Goal: Task Accomplishment & Management: Manage account settings

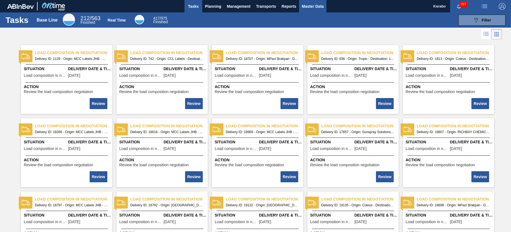
click at [305, 8] on span "Master Data" at bounding box center [313, 6] width 22 height 7
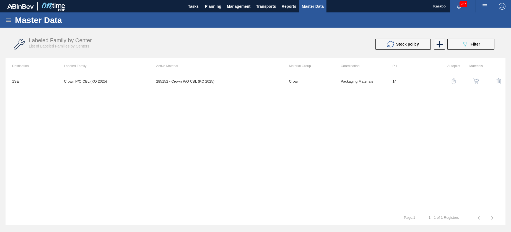
click at [11, 20] on icon at bounding box center [8, 20] width 5 height 3
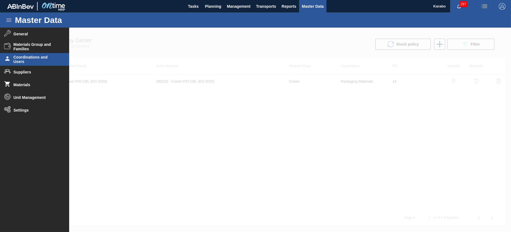
click at [40, 58] on span "Coordinations and Users" at bounding box center [37, 59] width 46 height 9
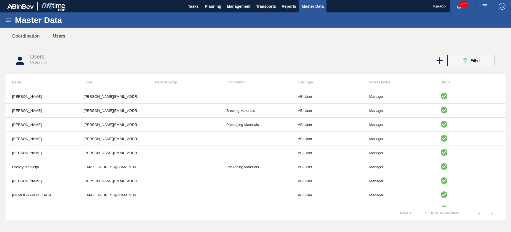
scroll to position [83, 0]
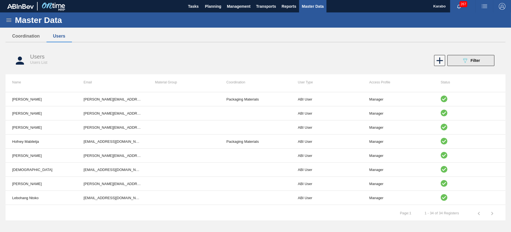
click at [482, 58] on button "089F7B8B-B2A5-4AFE-B5C0-19BA573D28AC Filter" at bounding box center [470, 60] width 47 height 11
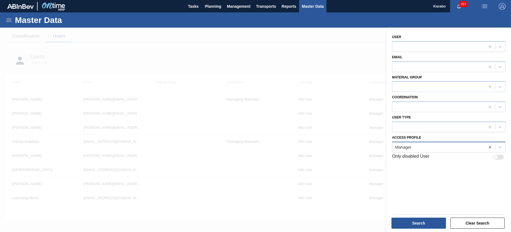
click at [490, 146] on icon at bounding box center [489, 147] width 2 height 3
click at [459, 223] on button "Clear Search" at bounding box center [477, 223] width 54 height 11
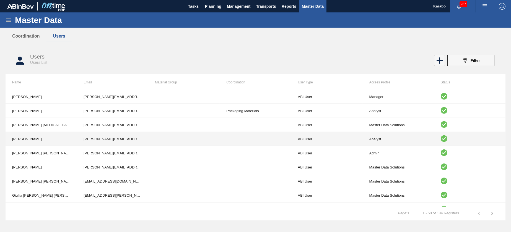
scroll to position [588, 0]
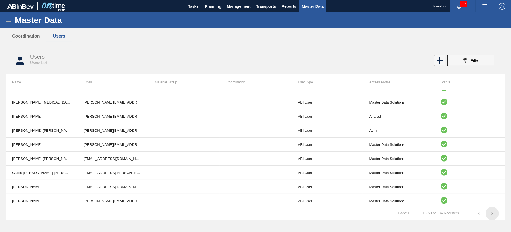
click at [493, 214] on icon "button" at bounding box center [492, 213] width 7 height 7
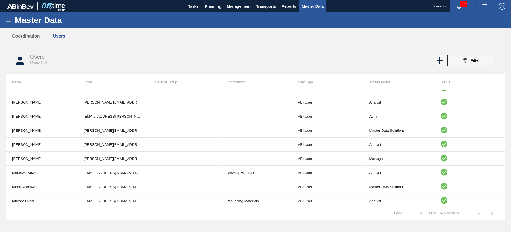
click at [493, 213] on icon "button" at bounding box center [492, 213] width 7 height 7
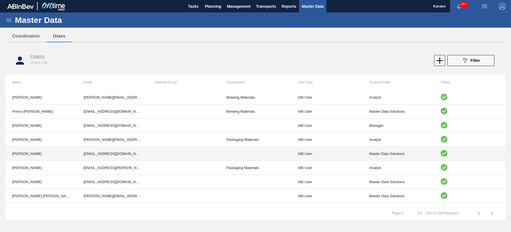
scroll to position [380, 0]
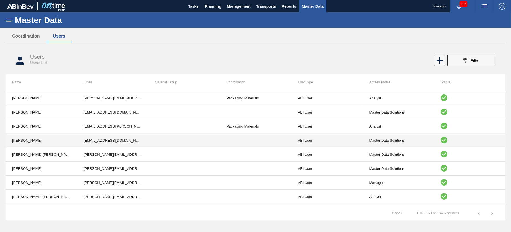
click at [173, 139] on td at bounding box center [183, 141] width 71 height 14
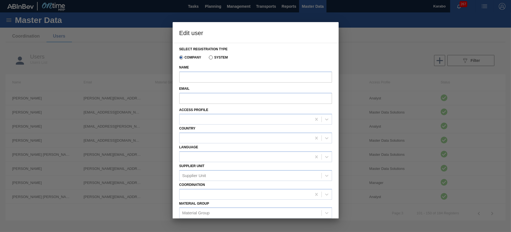
type input "[PERSON_NAME]"
type input "[EMAIL_ADDRESS][DOMAIN_NAME]"
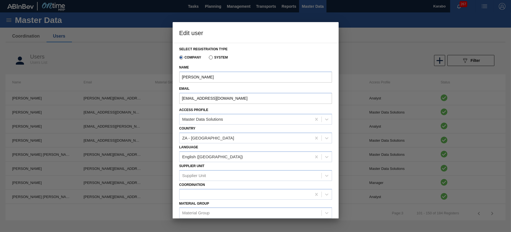
scroll to position [37, 0]
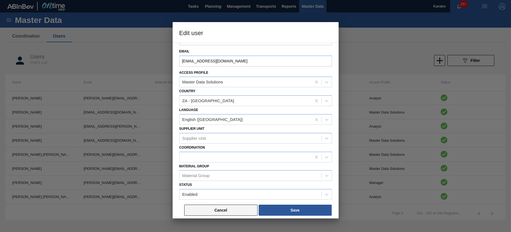
click at [222, 214] on button "Cancel" at bounding box center [220, 210] width 73 height 11
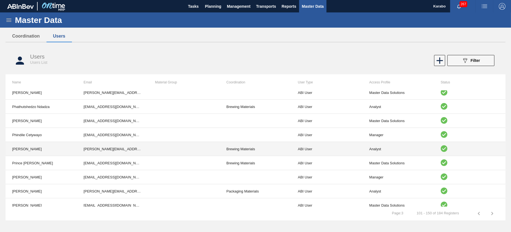
scroll to position [380, 0]
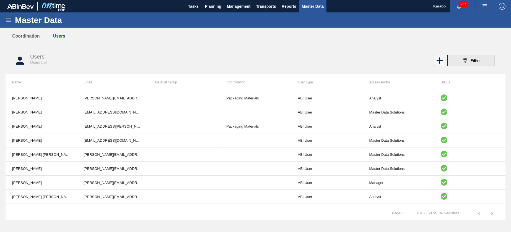
click at [460, 61] on button "089F7B8B-B2A5-4AFE-B5C0-19BA573D28AC Filter" at bounding box center [470, 60] width 47 height 11
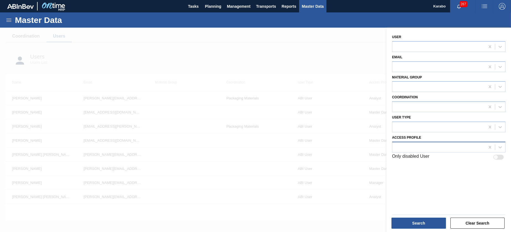
click at [432, 142] on div at bounding box center [448, 147] width 113 height 11
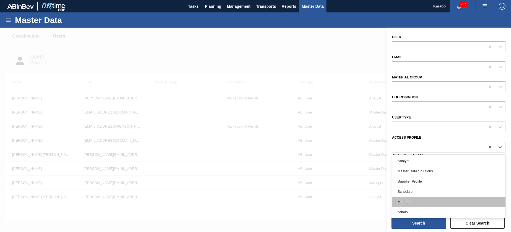
click at [425, 199] on div "Manager" at bounding box center [448, 202] width 113 height 10
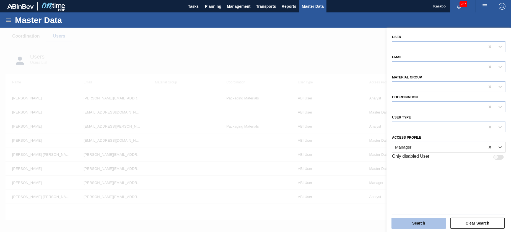
click at [434, 221] on button "Search" at bounding box center [418, 223] width 54 height 11
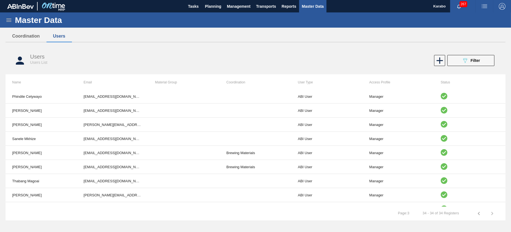
scroll to position [362, 0]
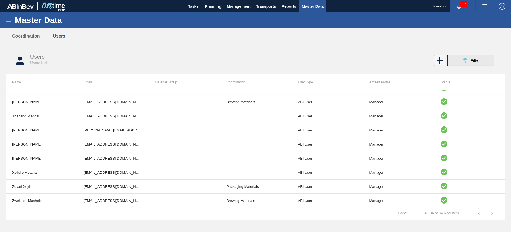
click at [466, 61] on icon "089F7B8B-B2A5-4AFE-B5C0-19BA573D28AC" at bounding box center [465, 60] width 7 height 7
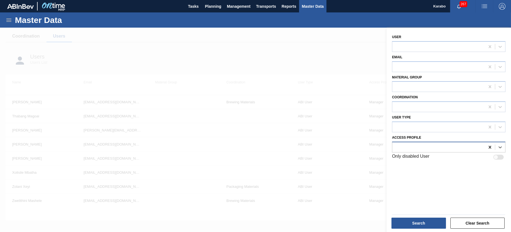
click at [491, 147] on icon at bounding box center [490, 148] width 6 height 6
click at [464, 224] on button "Clear Search" at bounding box center [477, 223] width 54 height 11
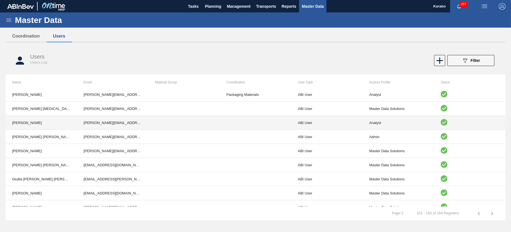
scroll to position [588, 0]
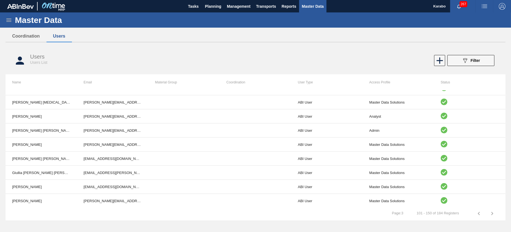
click at [493, 213] on icon "button" at bounding box center [492, 213] width 7 height 7
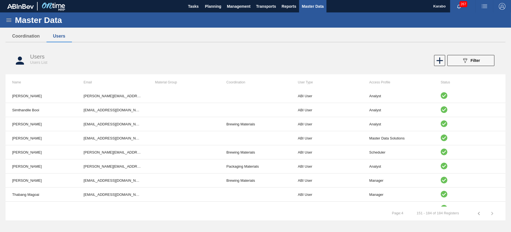
scroll to position [0, 0]
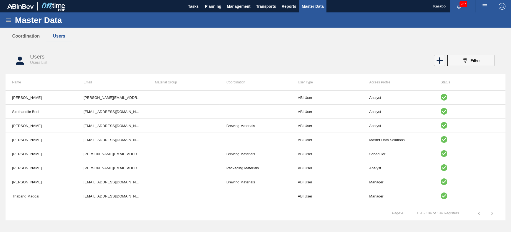
click at [479, 216] on icon "button" at bounding box center [478, 213] width 7 height 7
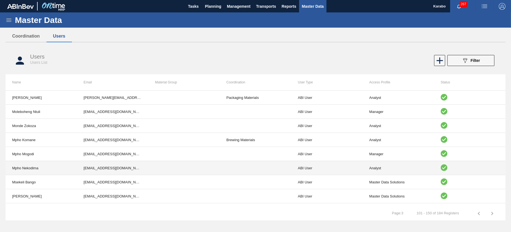
click at [149, 164] on td at bounding box center [183, 168] width 71 height 14
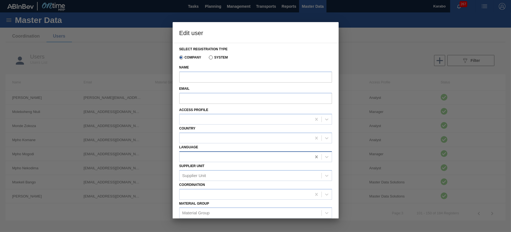
type input "Mpho Nekodima"
type input "[EMAIL_ADDRESS][DOMAIN_NAME]"
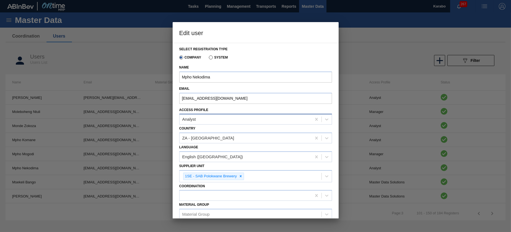
click at [238, 119] on div "Analyst" at bounding box center [246, 120] width 132 height 8
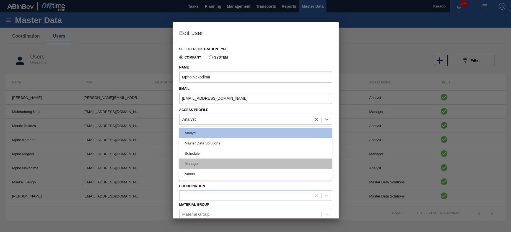
click at [218, 165] on div "Manager" at bounding box center [255, 164] width 153 height 10
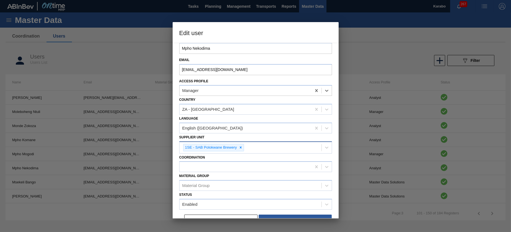
scroll to position [39, 0]
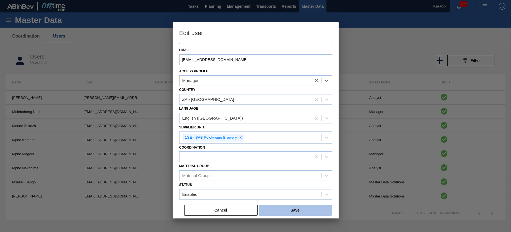
click at [290, 209] on button "Save" at bounding box center [295, 210] width 73 height 11
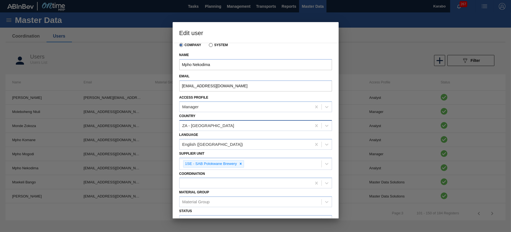
scroll to position [0, 0]
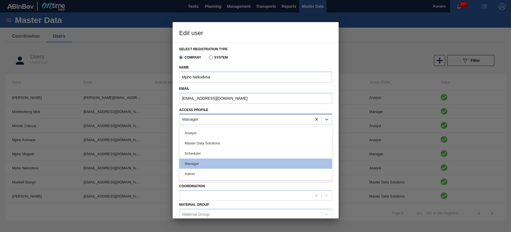
click at [240, 117] on div "Manager" at bounding box center [246, 120] width 132 height 8
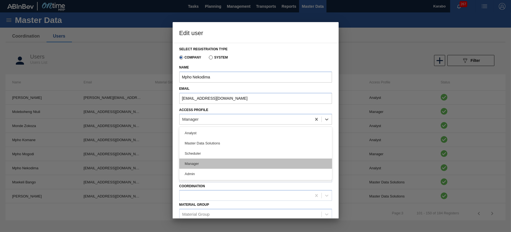
click at [230, 165] on div "Manager" at bounding box center [255, 164] width 153 height 10
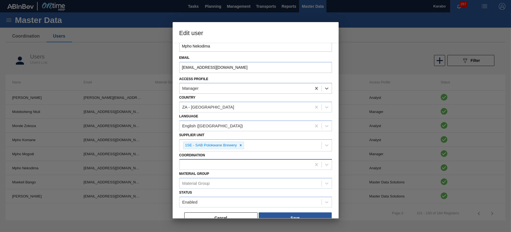
scroll to position [39, 0]
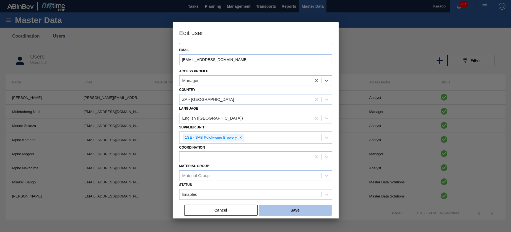
click at [308, 210] on button "Save" at bounding box center [295, 210] width 73 height 11
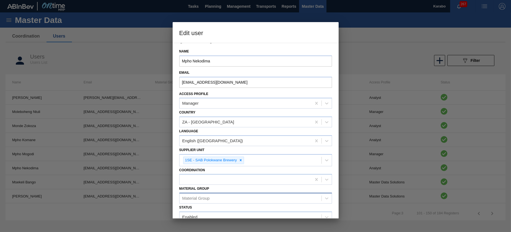
scroll to position [0, 0]
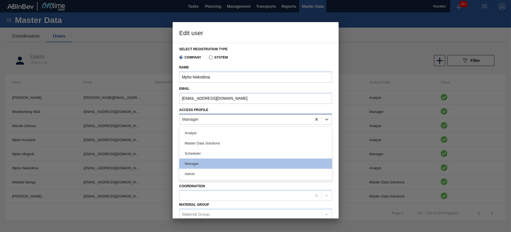
click at [238, 121] on div "Manager" at bounding box center [246, 120] width 132 height 8
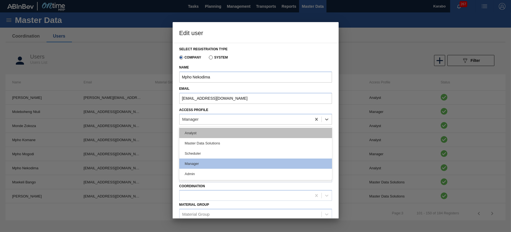
click at [232, 136] on div "Analyst" at bounding box center [255, 133] width 153 height 10
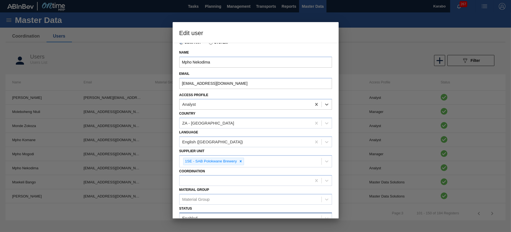
scroll to position [39, 0]
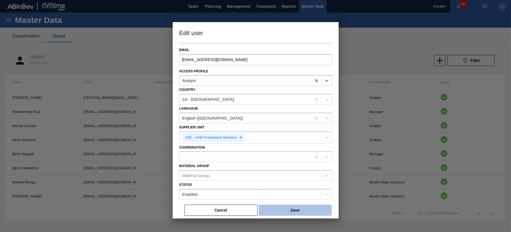
click at [308, 206] on button "Save" at bounding box center [295, 210] width 73 height 11
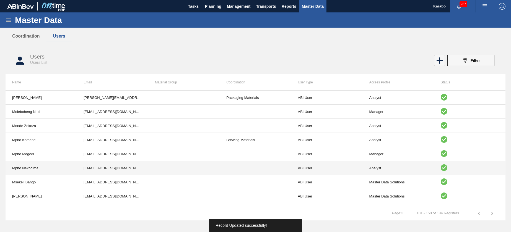
click at [358, 167] on td "ABI User" at bounding box center [326, 168] width 71 height 14
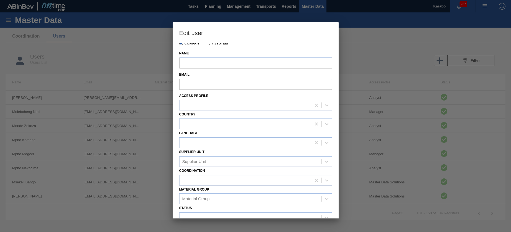
scroll to position [37, 0]
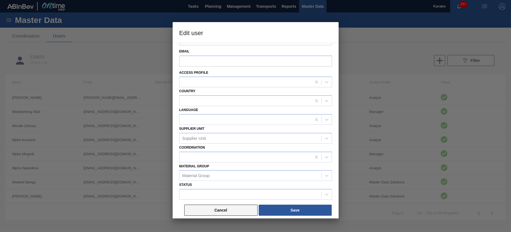
click at [245, 209] on button "Cancel" at bounding box center [220, 210] width 73 height 11
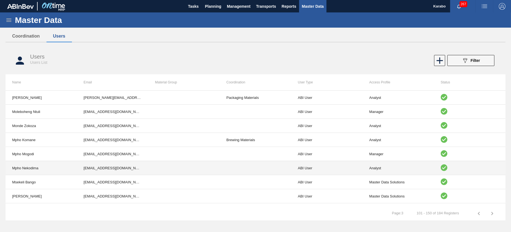
click at [396, 167] on td "Analyst" at bounding box center [398, 168] width 71 height 14
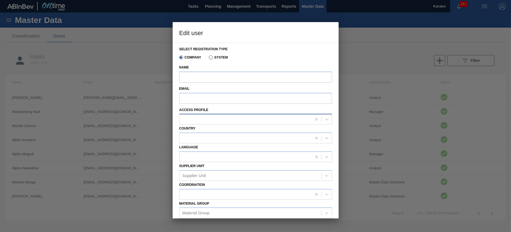
type input "Mpho Nekodima"
type input "[EMAIL_ADDRESS][DOMAIN_NAME]"
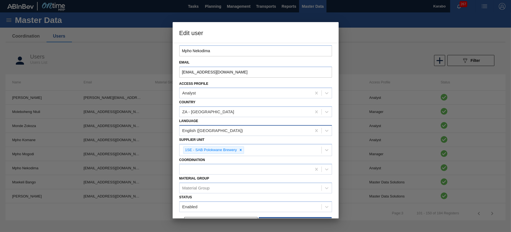
scroll to position [39, 0]
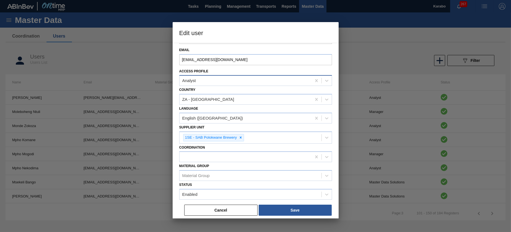
click at [238, 82] on div "Analyst" at bounding box center [246, 81] width 132 height 8
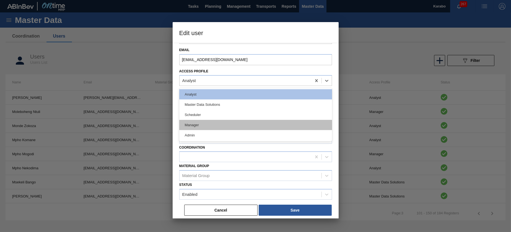
click at [239, 124] on div "Manager" at bounding box center [255, 125] width 153 height 10
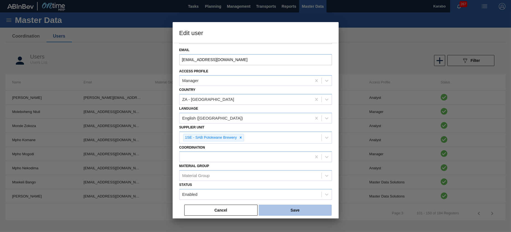
click at [290, 214] on button "Save" at bounding box center [295, 210] width 73 height 11
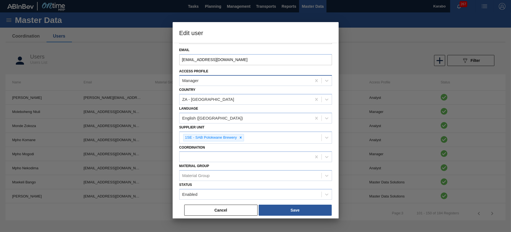
click at [244, 81] on div "Manager" at bounding box center [246, 81] width 132 height 8
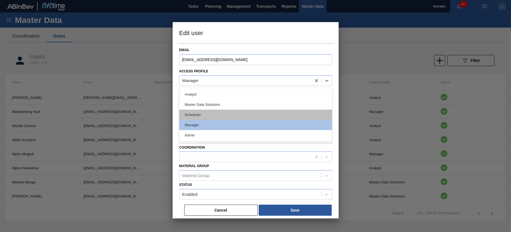
click at [232, 111] on div "Scheduler" at bounding box center [255, 115] width 153 height 10
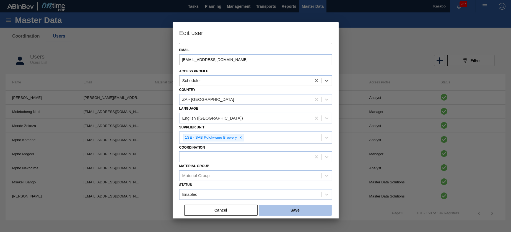
click at [281, 212] on button "Save" at bounding box center [295, 210] width 73 height 11
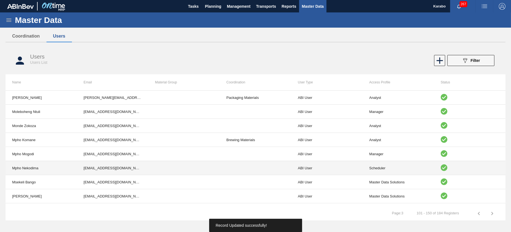
click at [194, 171] on td at bounding box center [183, 168] width 71 height 14
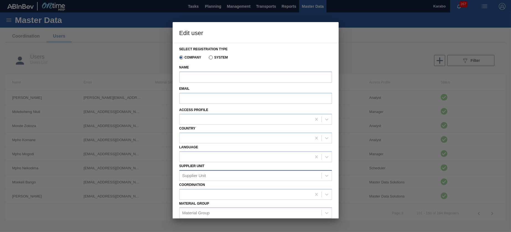
type input "Mpho Nekodima"
type input "[EMAIL_ADDRESS][DOMAIN_NAME]"
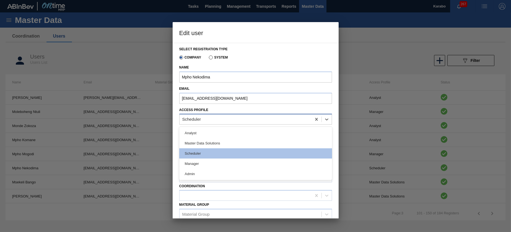
click at [224, 121] on div "Scheduler" at bounding box center [246, 120] width 132 height 8
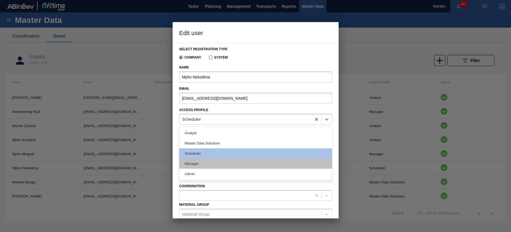
click at [222, 163] on div "Manager" at bounding box center [255, 164] width 153 height 10
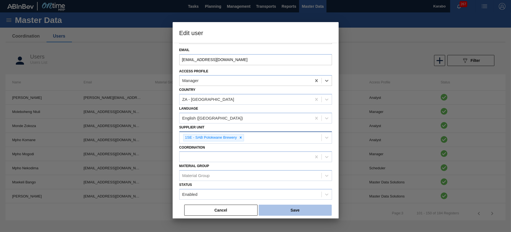
click at [304, 209] on button "Save" at bounding box center [295, 210] width 73 height 11
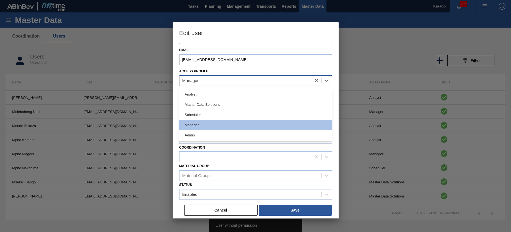
click at [240, 82] on div "Manager" at bounding box center [246, 81] width 132 height 8
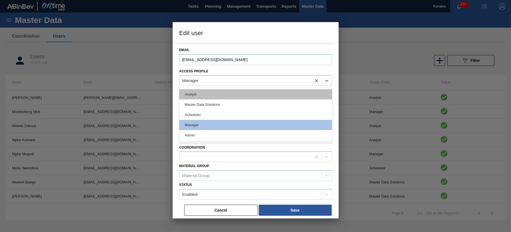
click at [238, 95] on div "Analyst" at bounding box center [255, 94] width 153 height 10
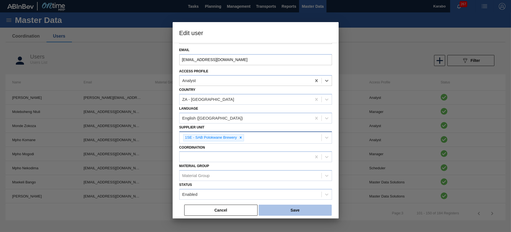
click at [300, 206] on button "Save" at bounding box center [295, 210] width 73 height 11
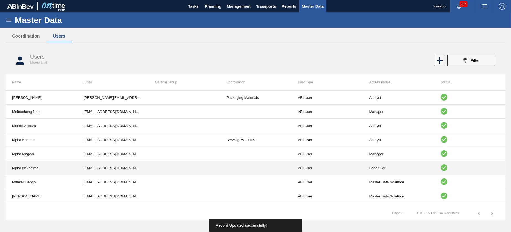
click at [231, 172] on td at bounding box center [255, 168] width 71 height 14
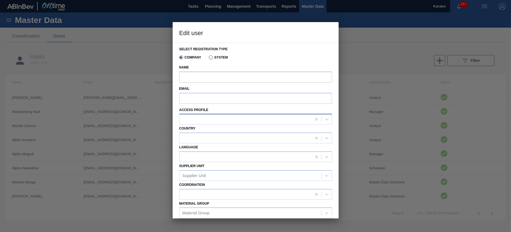
type input "Mpho Nekodima"
type input "[EMAIL_ADDRESS][DOMAIN_NAME]"
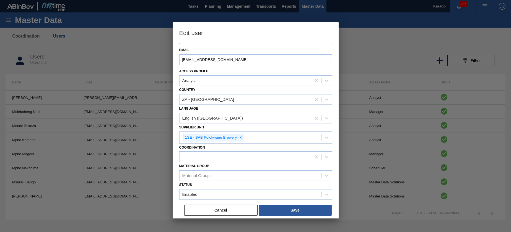
click at [265, 89] on div "Country ZA - [GEOGRAPHIC_DATA]" at bounding box center [255, 95] width 153 height 19
click at [265, 82] on div "Analyst" at bounding box center [246, 81] width 132 height 8
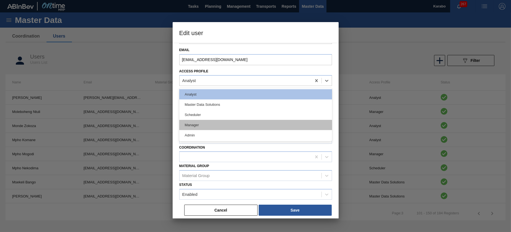
click at [247, 124] on div "Manager" at bounding box center [255, 125] width 153 height 10
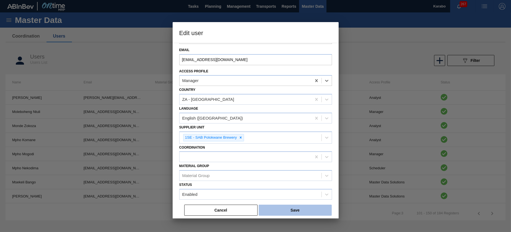
click at [287, 211] on button "Save" at bounding box center [295, 210] width 73 height 11
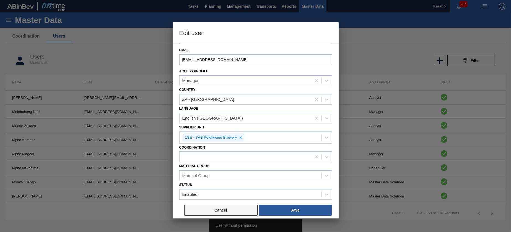
click at [230, 212] on button "Cancel" at bounding box center [220, 210] width 73 height 11
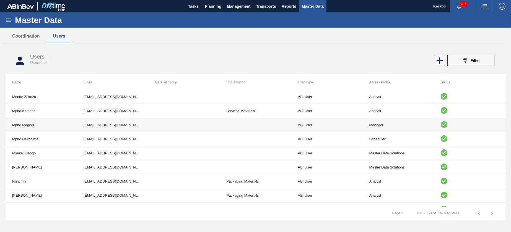
scroll to position [41, 0]
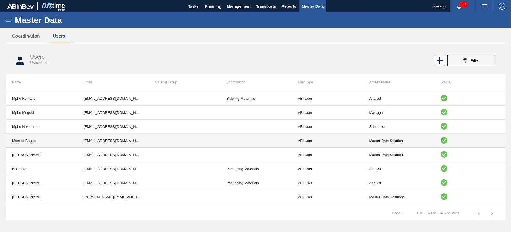
click at [64, 135] on td "Msekeli Bango" at bounding box center [41, 141] width 71 height 14
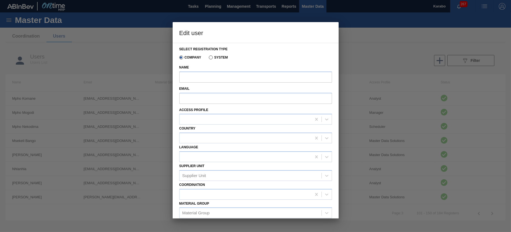
type input "Msekeli Bango"
type input "[EMAIL_ADDRESS][DOMAIN_NAME]"
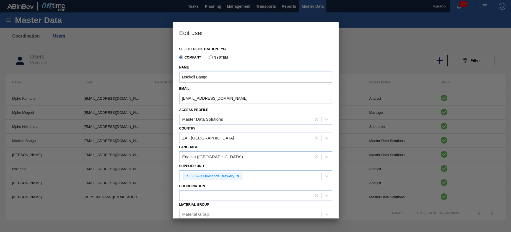
click at [264, 120] on div "Master Data Solutions" at bounding box center [246, 120] width 132 height 8
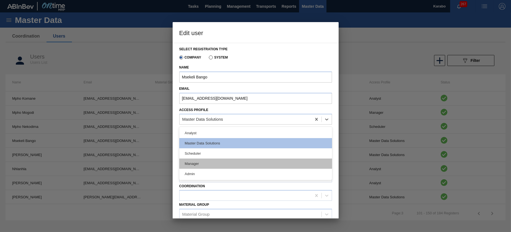
click at [240, 168] on div "Manager" at bounding box center [255, 164] width 153 height 10
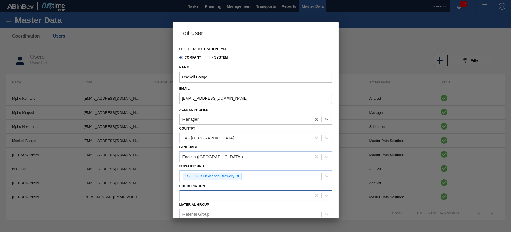
scroll to position [39, 0]
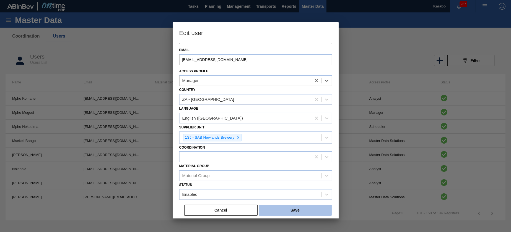
click at [306, 208] on button "Save" at bounding box center [295, 210] width 73 height 11
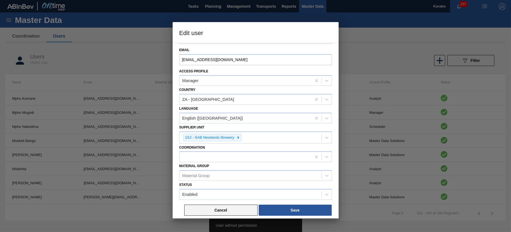
click at [235, 206] on button "Cancel" at bounding box center [220, 210] width 73 height 11
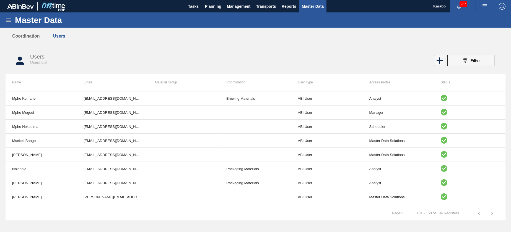
click at [11, 21] on icon at bounding box center [9, 20] width 7 height 7
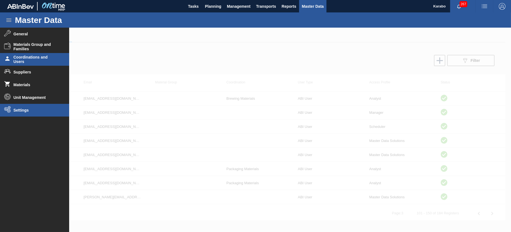
click at [32, 108] on span "Settings" at bounding box center [37, 110] width 46 height 4
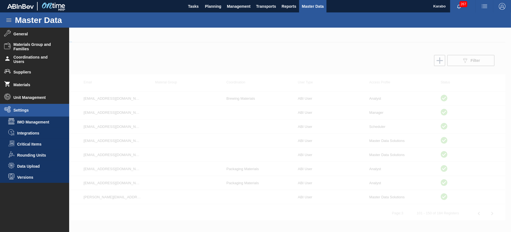
click at [180, 35] on div at bounding box center [255, 130] width 511 height 205
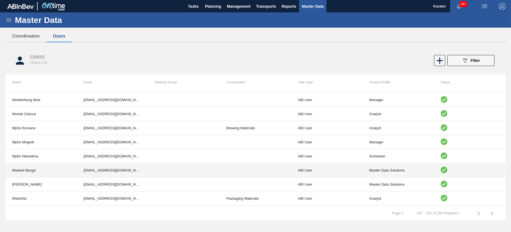
scroll to position [0, 0]
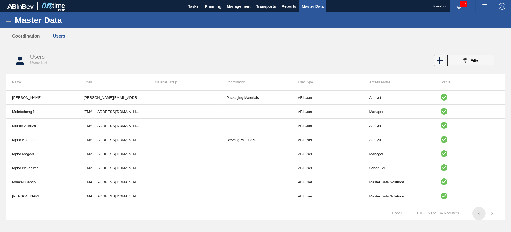
click at [480, 214] on icon "button" at bounding box center [478, 213] width 7 height 7
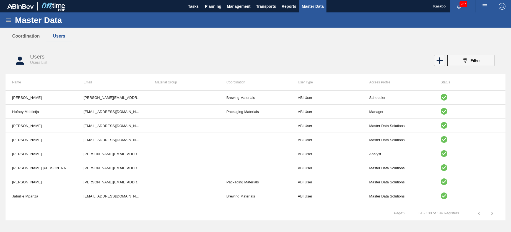
click at [479, 216] on icon "button" at bounding box center [478, 213] width 7 height 7
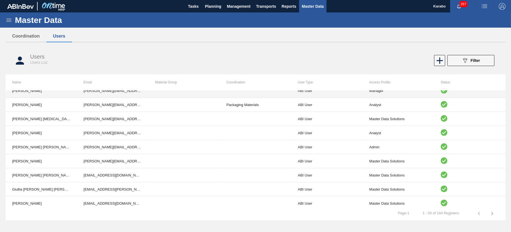
scroll to position [588, 0]
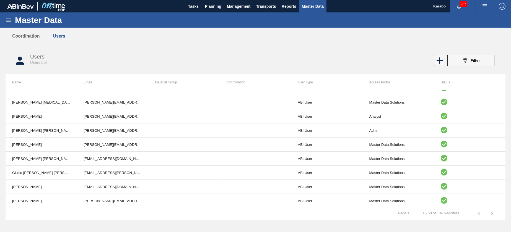
click at [494, 214] on icon "button" at bounding box center [492, 213] width 7 height 7
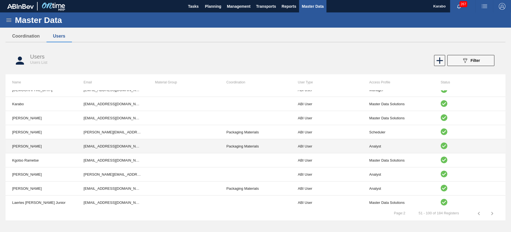
scroll to position [173, 0]
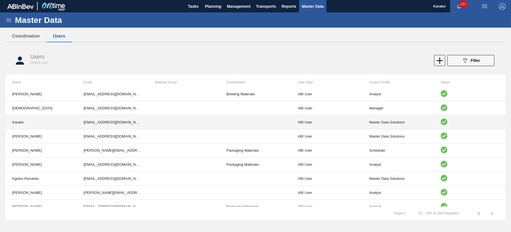
click at [168, 124] on td at bounding box center [183, 122] width 71 height 14
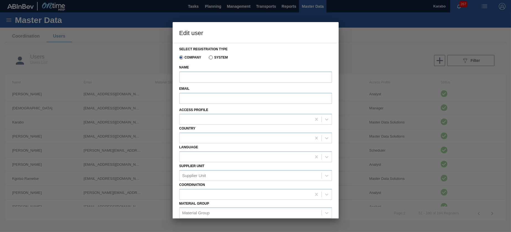
type input "Karabo"
type input "[EMAIL_ADDRESS][DOMAIN_NAME]"
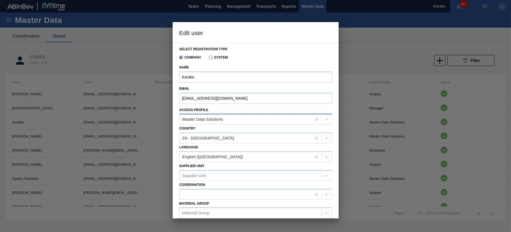
click at [249, 119] on div "Master Data Solutions" at bounding box center [246, 120] width 132 height 8
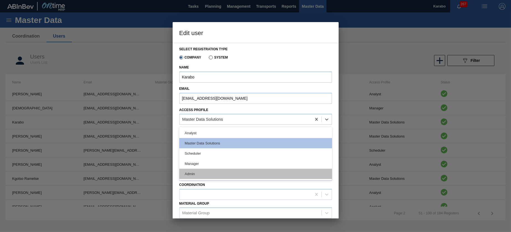
click at [230, 176] on div "Admin" at bounding box center [255, 174] width 153 height 10
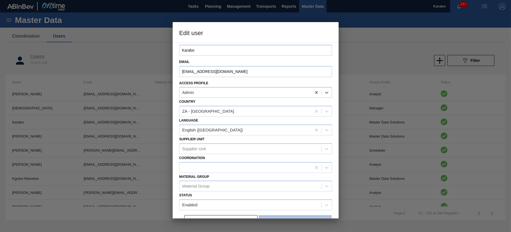
scroll to position [37, 0]
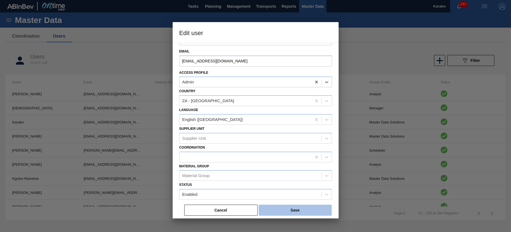
click at [321, 208] on button "Save" at bounding box center [295, 210] width 73 height 11
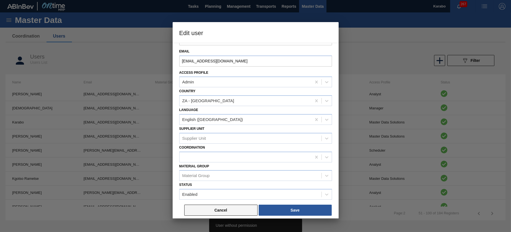
click at [242, 209] on button "Cancel" at bounding box center [220, 210] width 73 height 11
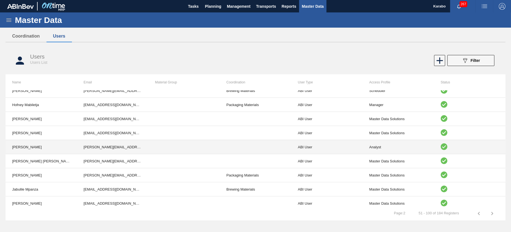
scroll to position [0, 0]
